Goal: Navigation & Orientation: Find specific page/section

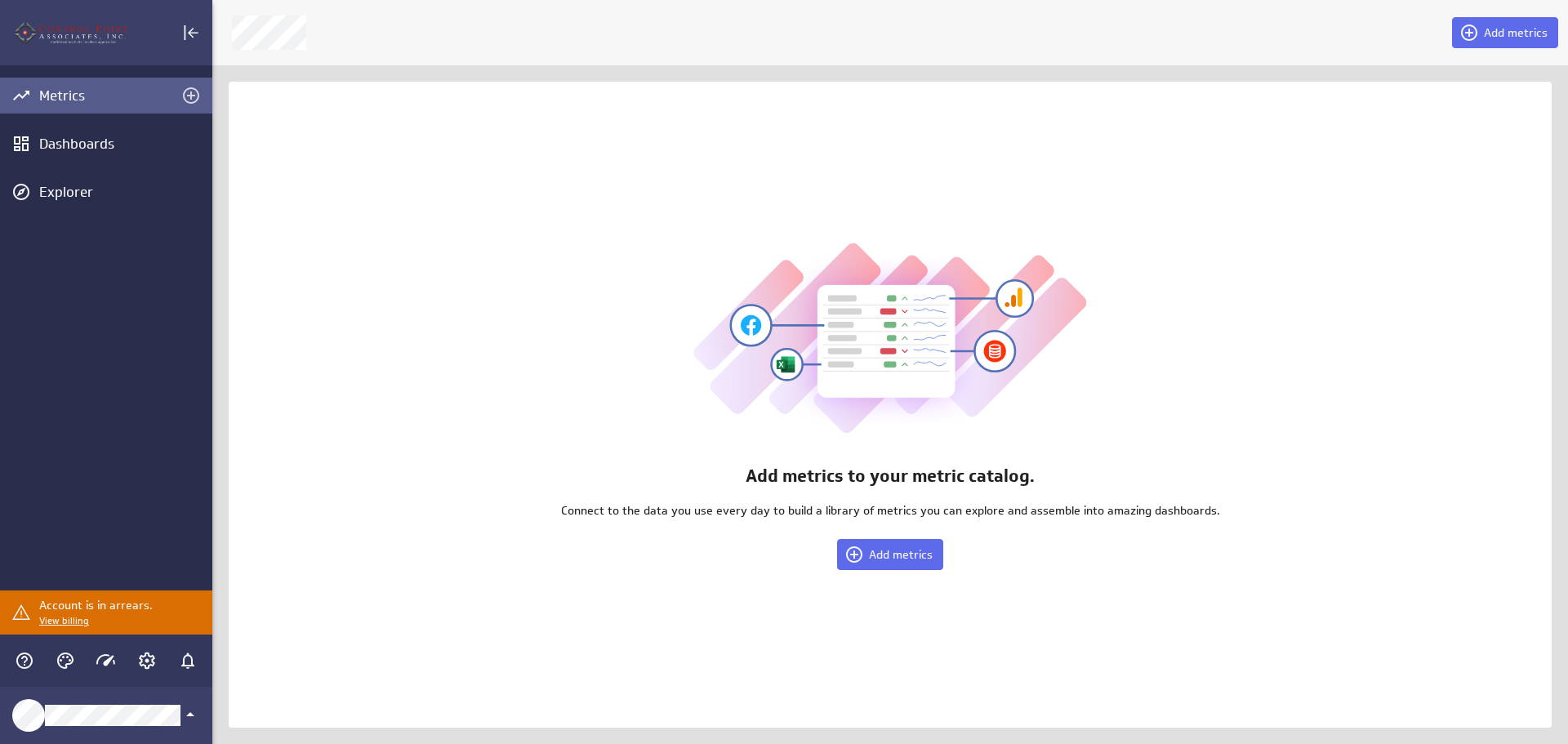
scroll to position [769, 1381]
click at [150, 658] on icon "Account and settings" at bounding box center [147, 660] width 20 height 20
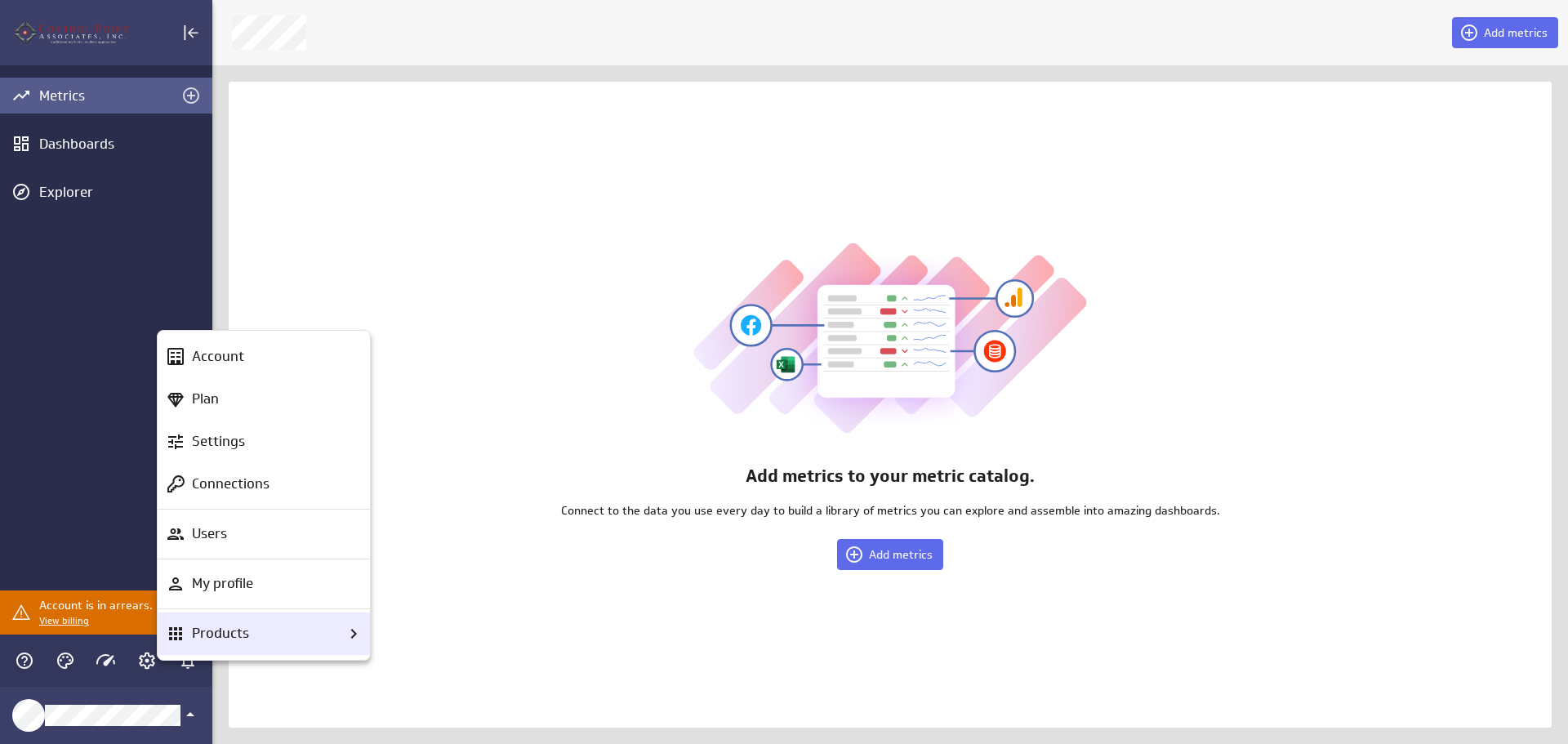
click at [203, 651] on div "Products" at bounding box center [264, 634] width 212 height 42
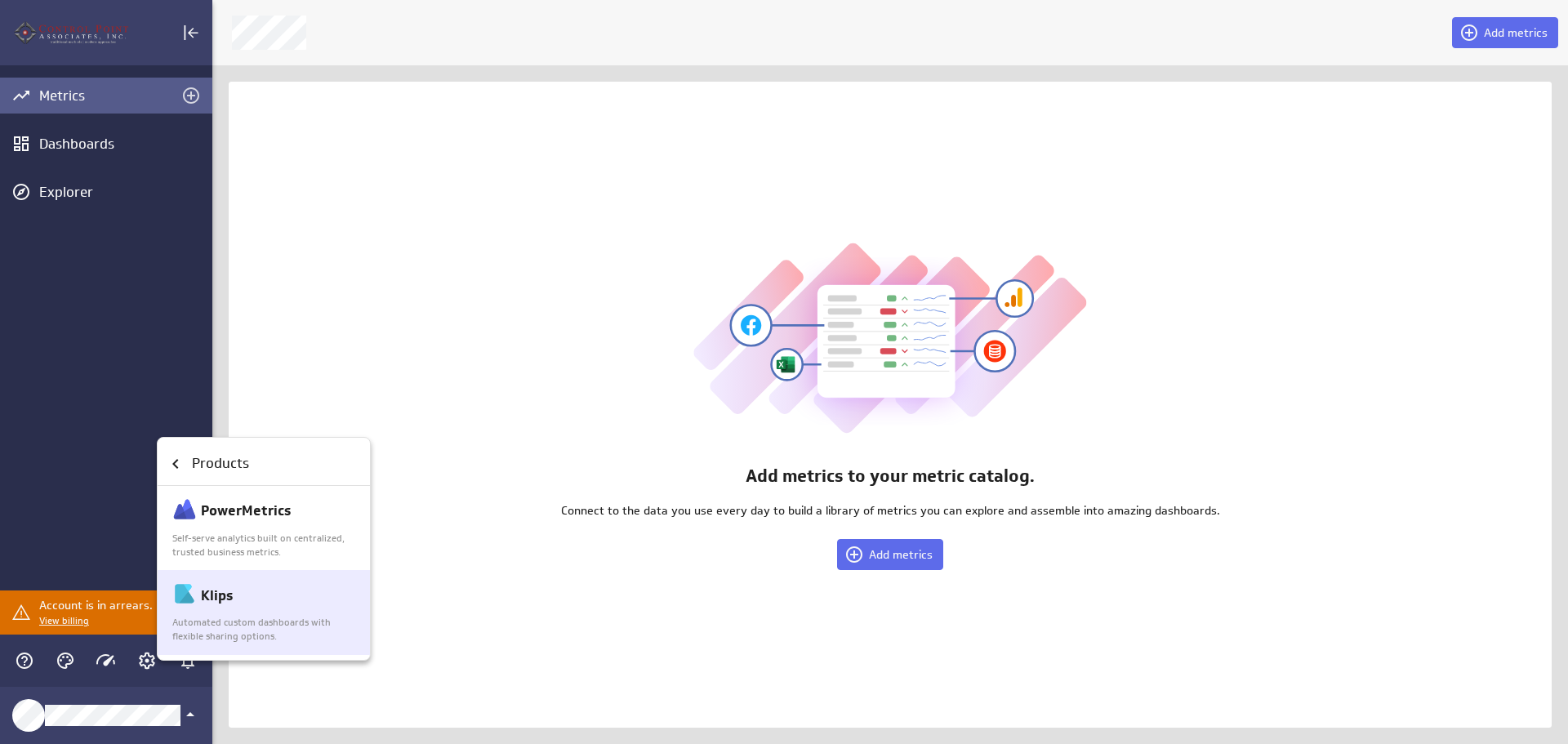
click at [207, 639] on p "Automated custom dashboards with flexible sharing options." at bounding box center [264, 629] width 184 height 28
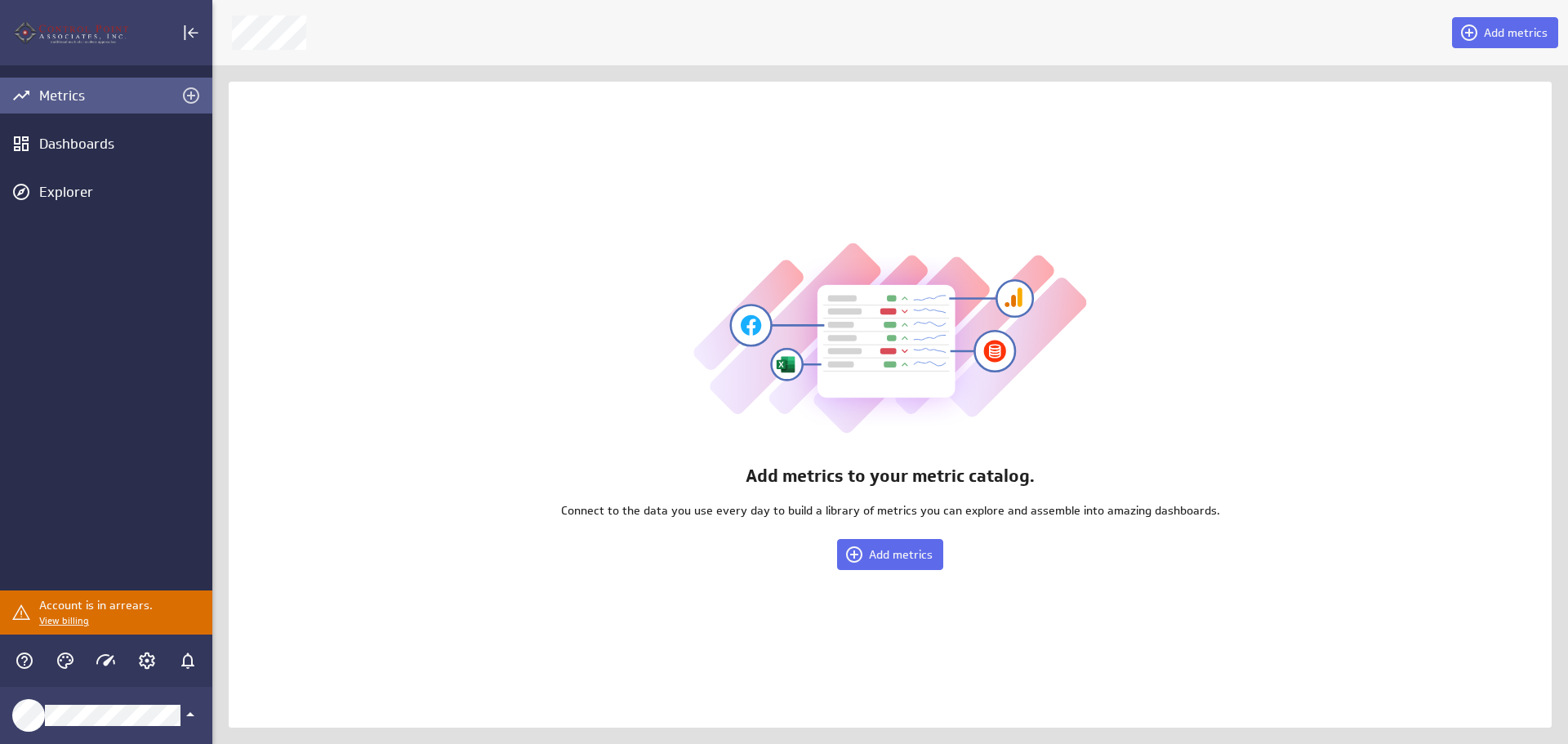
scroll to position [769, 1381]
click at [146, 655] on icon "Account and settings" at bounding box center [147, 660] width 20 height 20
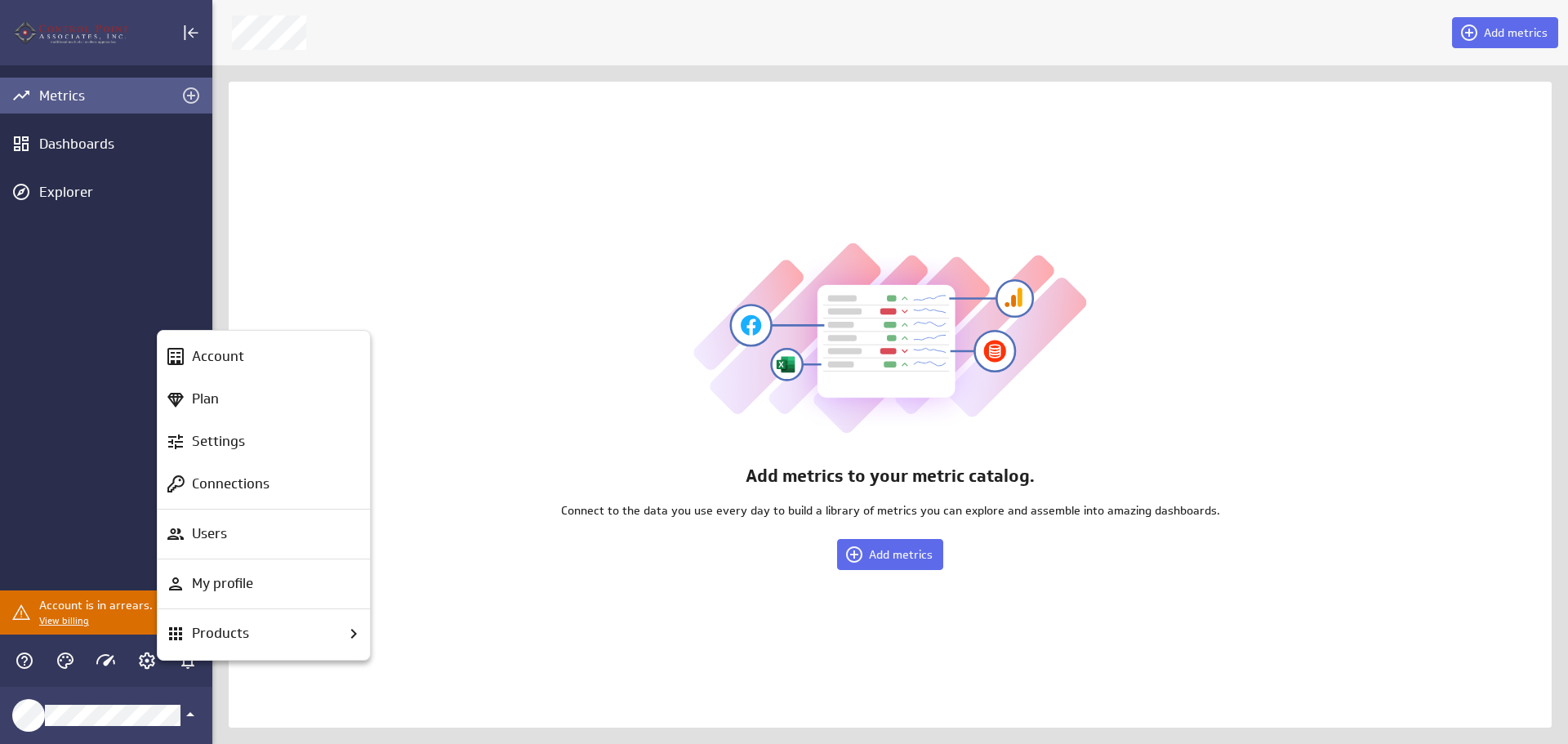
click at [250, 637] on div "Products" at bounding box center [274, 634] width 178 height 20
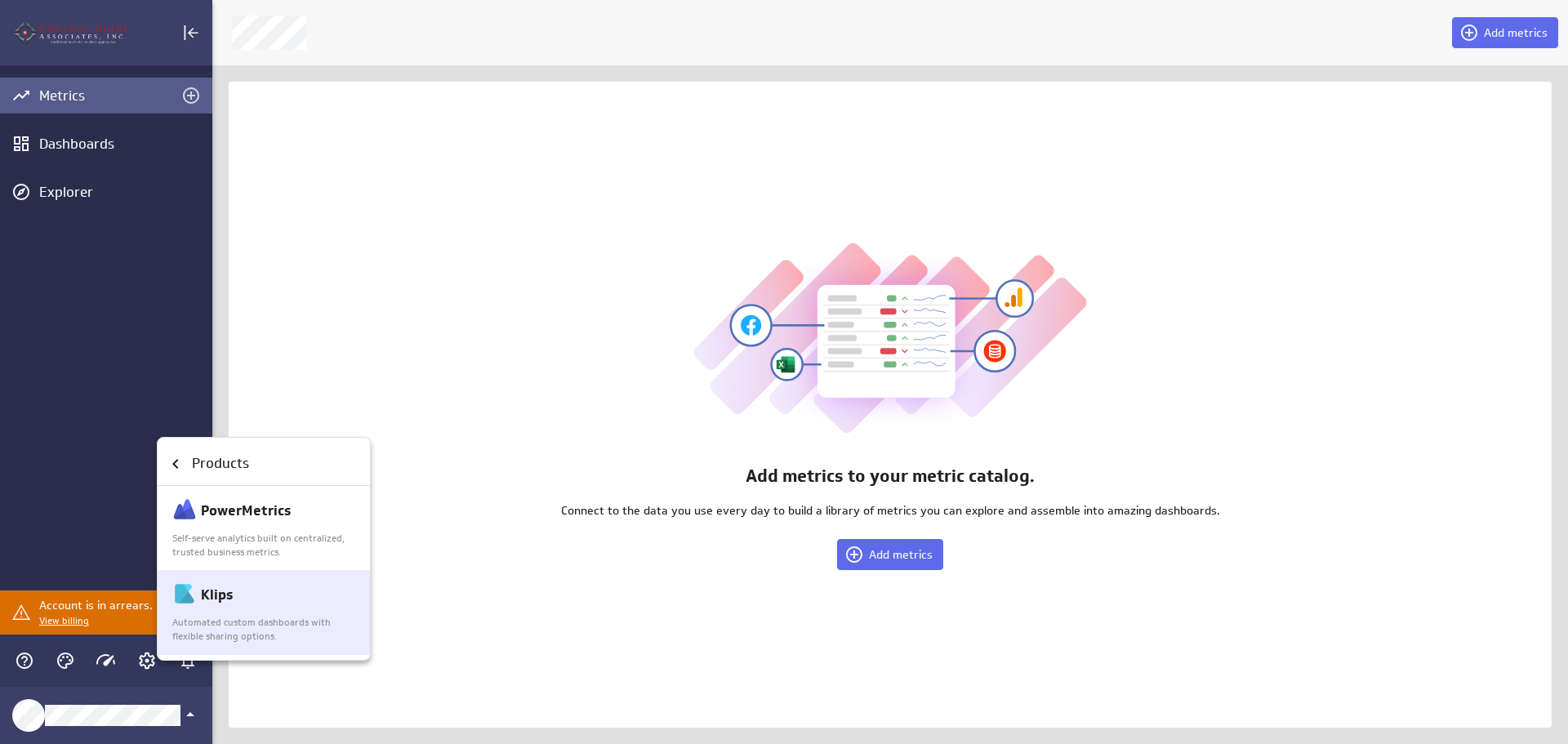
click at [267, 608] on div "Klips" at bounding box center [264, 595] width 184 height 28
